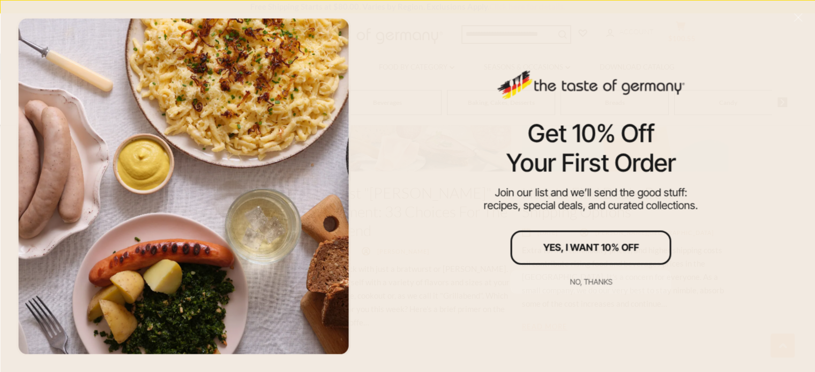
click at [677, 41] on div "Get 10% Off Your First Order Join our list and we’ll send the good stuff: recip…" at bounding box center [591, 186] width 449 height 372
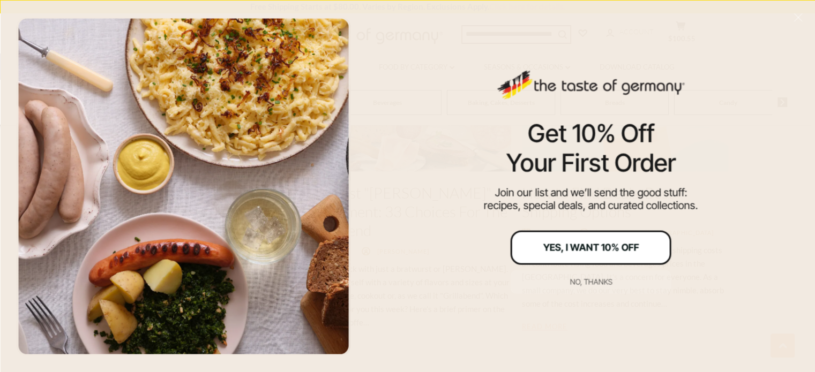
click at [556, 254] on button "Yes, I Want 10% Off" at bounding box center [591, 247] width 161 height 34
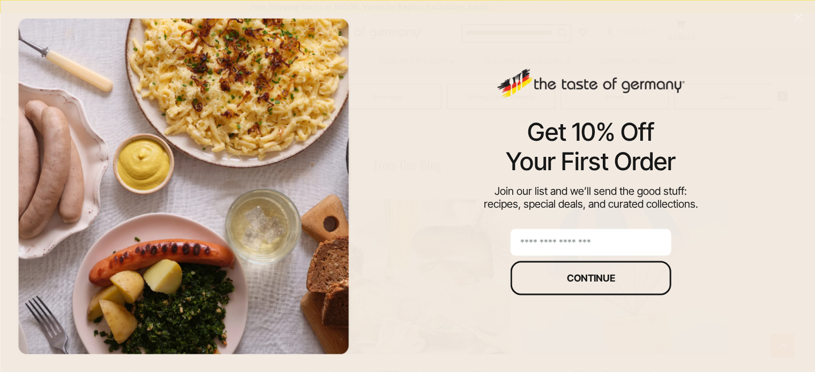
scroll to position [1500, 0]
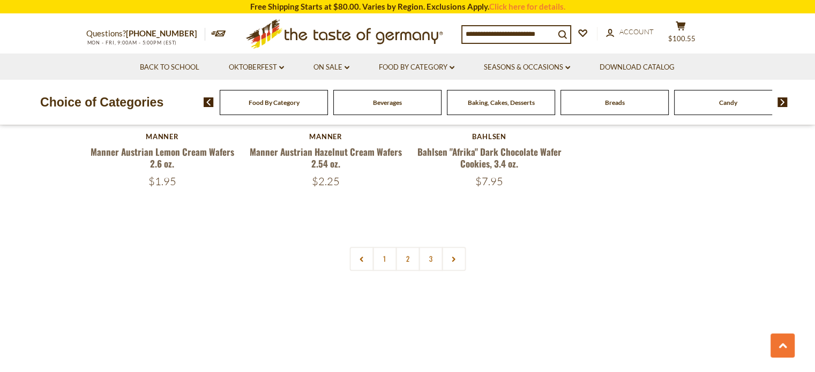
scroll to position [1004, 0]
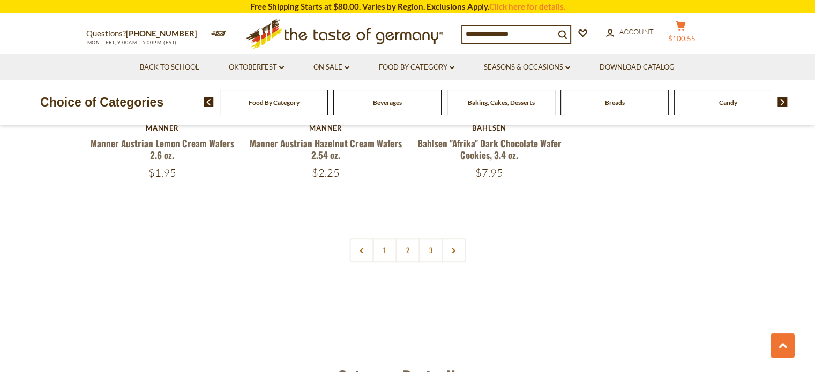
click at [681, 39] on span "$100.55" at bounding box center [681, 38] width 27 height 9
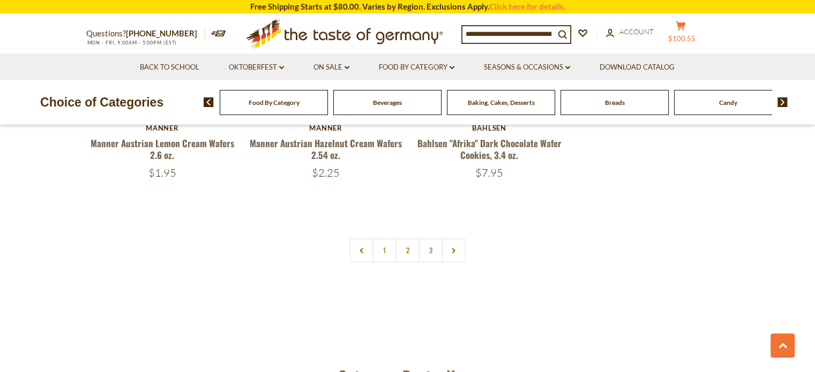
click at [682, 40] on span "$100.55" at bounding box center [681, 38] width 27 height 9
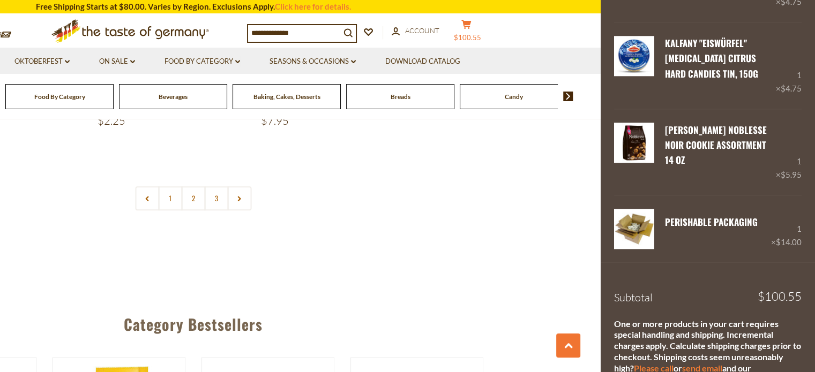
scroll to position [1057, 0]
